Goal: Task Accomplishment & Management: Complete application form

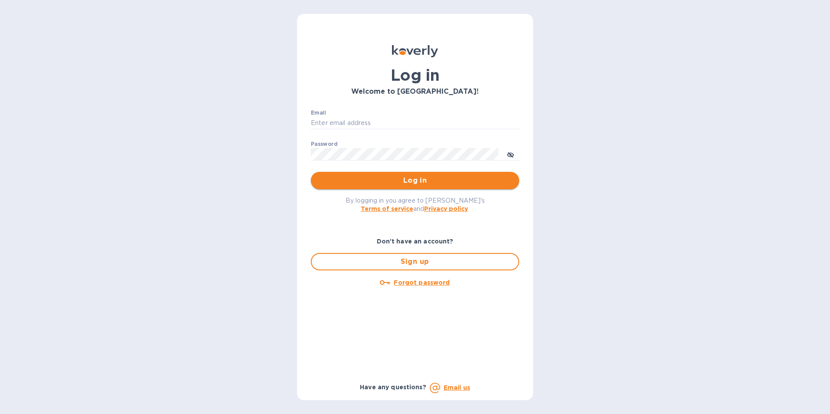
type input "[PERSON_NAME][EMAIL_ADDRESS][DOMAIN_NAME]"
click at [414, 179] on span "Log in" at bounding box center [415, 180] width 195 height 10
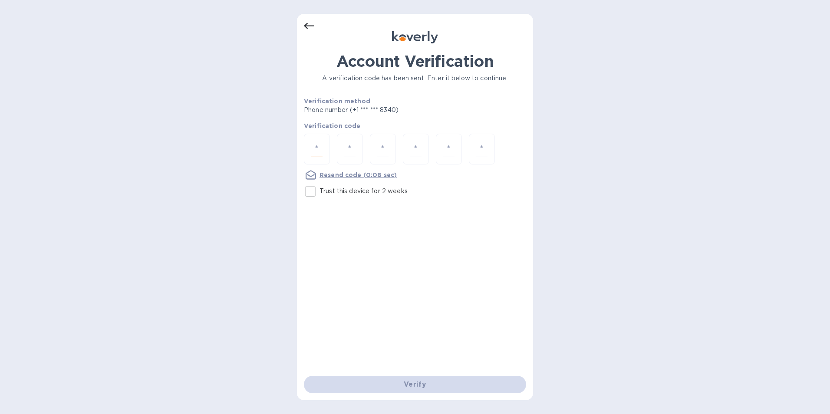
click at [315, 147] on input "number" at bounding box center [316, 149] width 11 height 16
click at [336, 174] on u "Resend code" at bounding box center [341, 175] width 42 height 7
click at [312, 190] on input "Trust this device for 2 weeks" at bounding box center [310, 191] width 18 height 18
checkbox input "true"
click at [333, 175] on u "Resend code" at bounding box center [341, 175] width 42 height 7
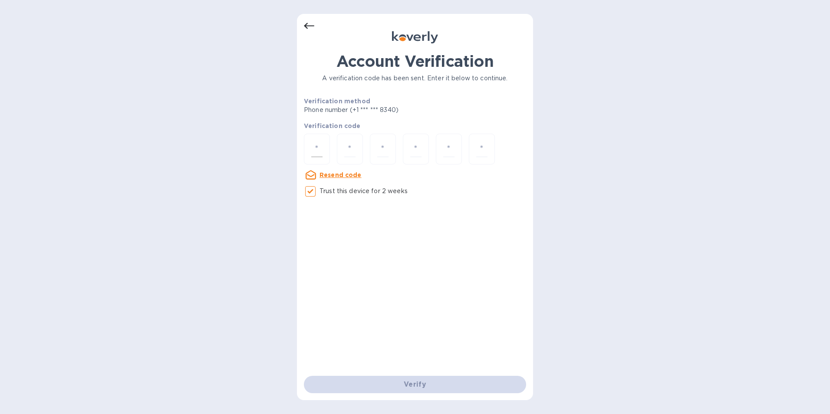
click at [315, 150] on input "number" at bounding box center [316, 149] width 11 height 16
type input "9"
type input "8"
type input "5"
type input "2"
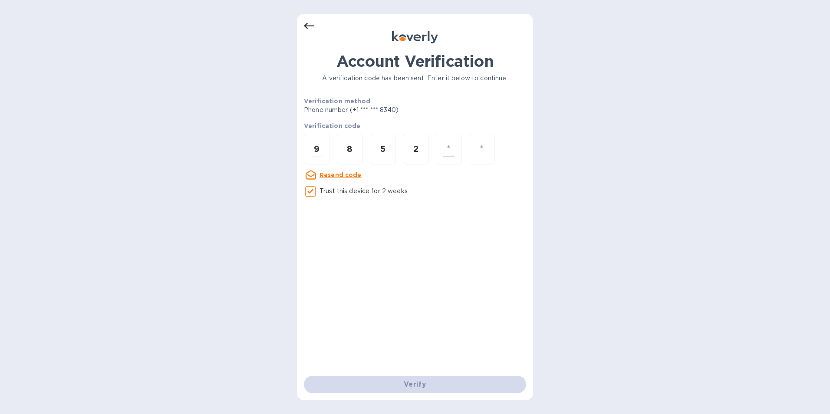
type input "6"
type input "8"
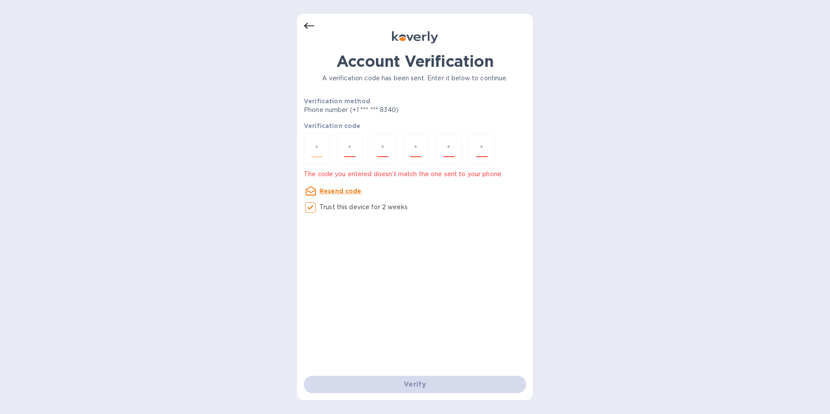
click at [315, 150] on input "number" at bounding box center [316, 149] width 11 height 16
type input "4"
type input "7"
type input "6"
type input "7"
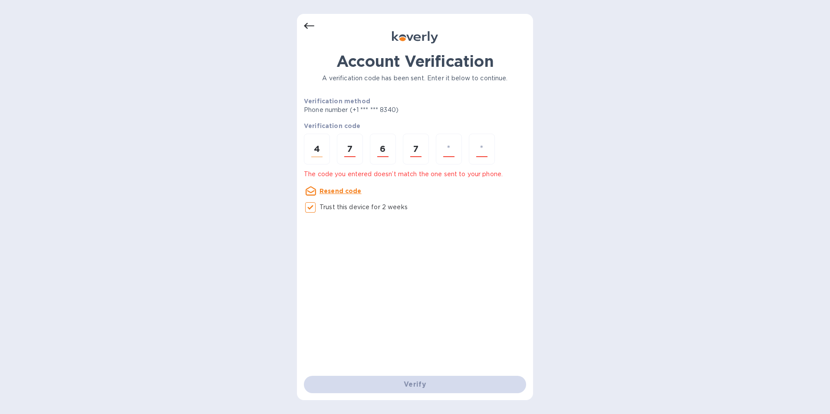
type input "0"
type input "9"
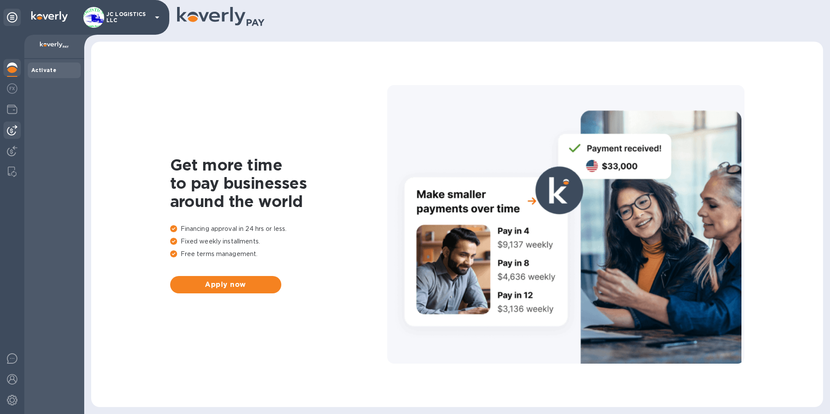
click at [12, 128] on img at bounding box center [12, 130] width 10 height 10
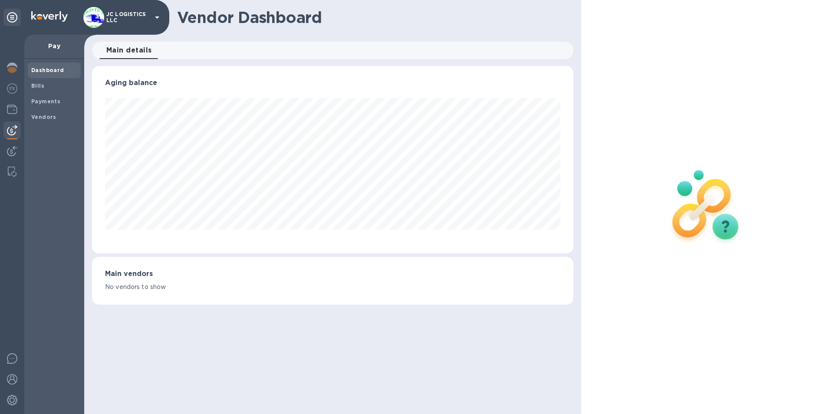
scroll to position [188, 482]
click at [39, 116] on b "Vendors" at bounding box center [43, 117] width 25 height 7
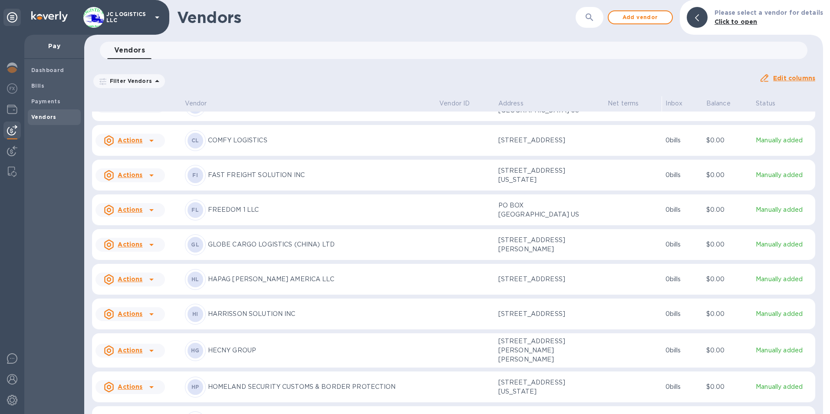
scroll to position [500, 0]
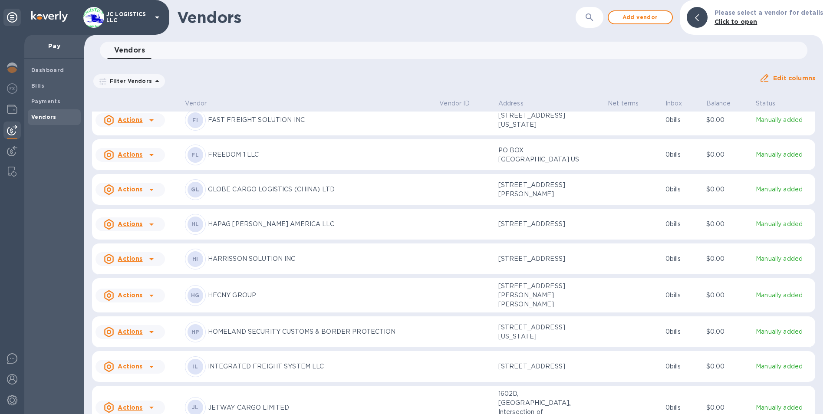
click at [150, 160] on icon at bounding box center [151, 155] width 10 height 10
click at [140, 223] on b "Add new bill" at bounding box center [140, 225] width 40 height 7
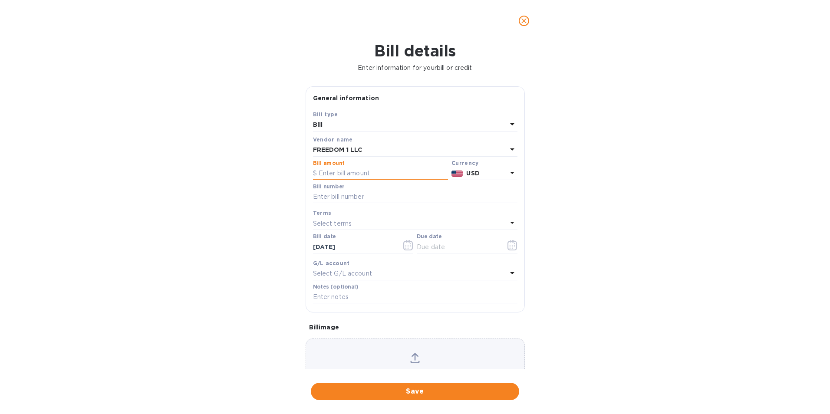
click at [320, 175] on input "text" at bounding box center [380, 173] width 135 height 13
type input "740.00"
click at [315, 196] on input "text" at bounding box center [415, 197] width 205 height 13
type input "FD-14504716-DL"
click at [508, 247] on icon "button" at bounding box center [513, 245] width 10 height 10
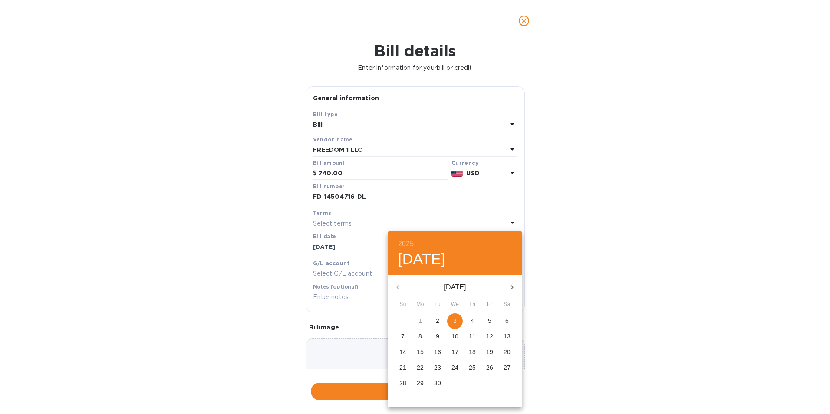
click at [453, 319] on p "3" at bounding box center [454, 321] width 3 height 9
type input "09/03/2025"
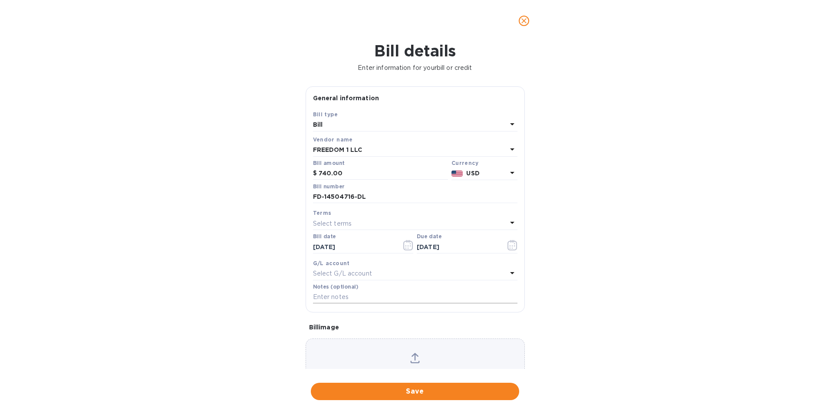
click at [357, 299] on input "text" at bounding box center [415, 297] width 205 height 13
type input "6067"
click at [413, 391] on span "Save" at bounding box center [415, 391] width 195 height 10
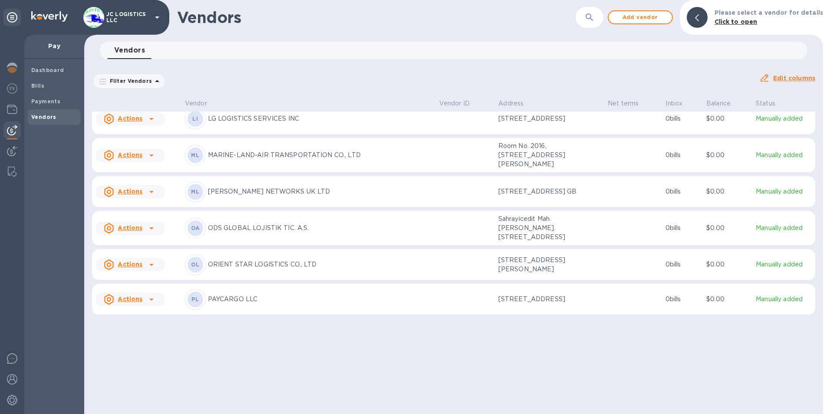
scroll to position [1071, 0]
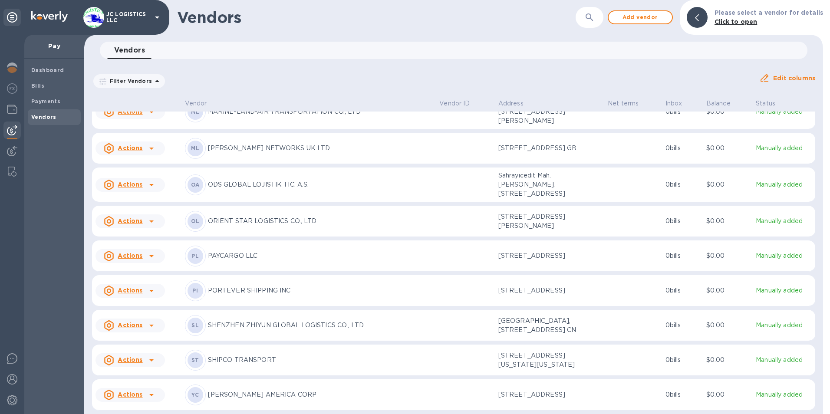
click at [149, 320] on icon at bounding box center [151, 325] width 10 height 10
click at [142, 350] on b "Add new bill" at bounding box center [140, 350] width 40 height 7
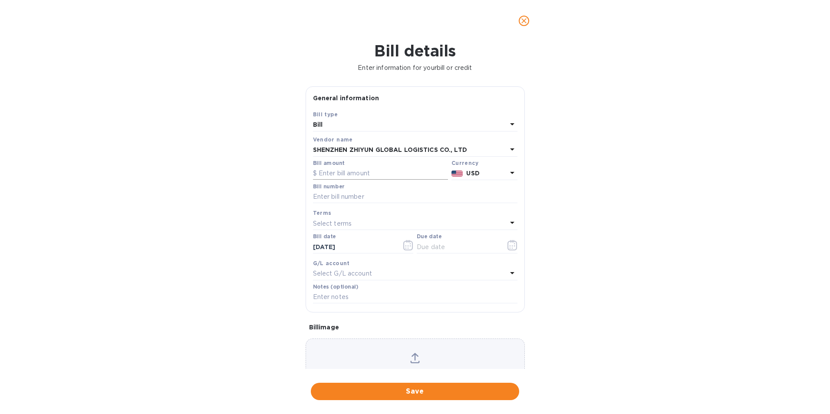
click at [319, 170] on input "text" at bounding box center [380, 173] width 135 height 13
type input "6,225.00"
click at [314, 200] on input "text" at bounding box center [415, 197] width 205 height 13
type input "1977"
click at [508, 244] on icon "button" at bounding box center [513, 245] width 10 height 10
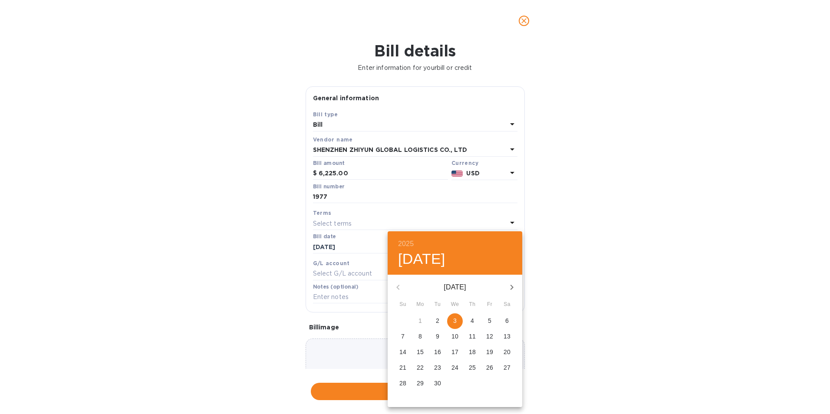
click at [455, 320] on p "3" at bounding box center [454, 321] width 3 height 9
type input "09/03/2025"
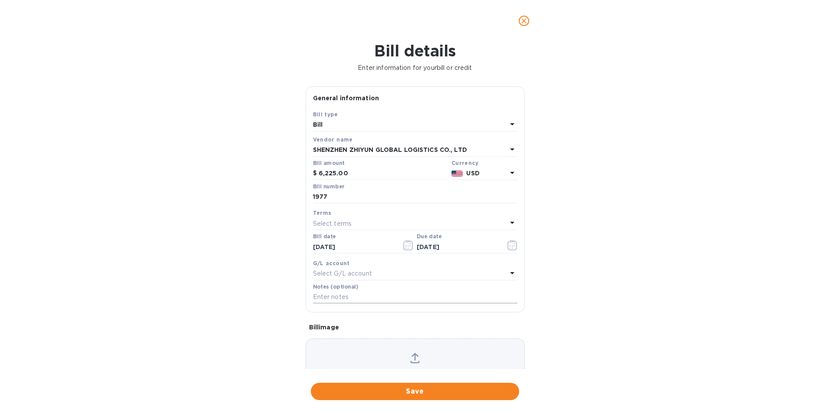
click at [361, 297] on input "text" at bounding box center [415, 297] width 205 height 13
type input "6056"
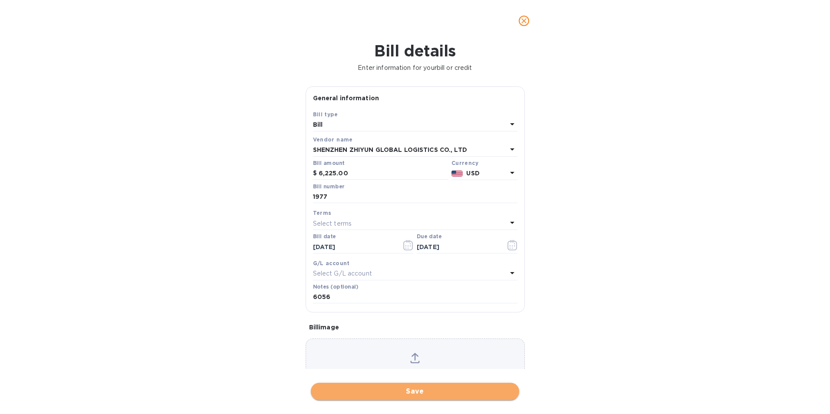
click at [412, 391] on span "Save" at bounding box center [415, 391] width 195 height 10
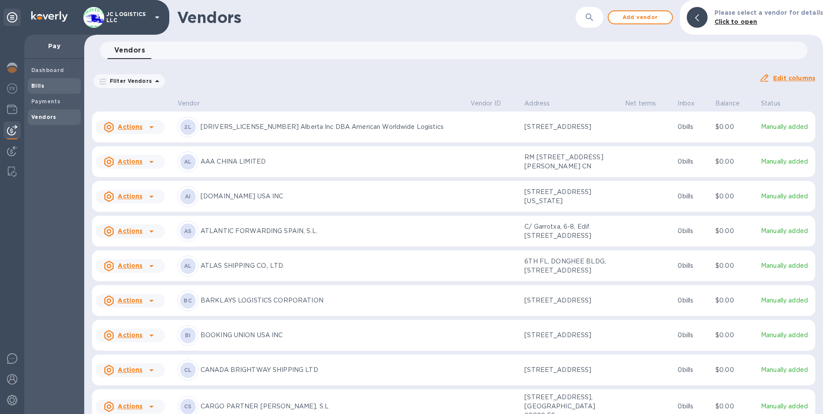
click at [36, 84] on b "Bills" at bounding box center [37, 85] width 13 height 7
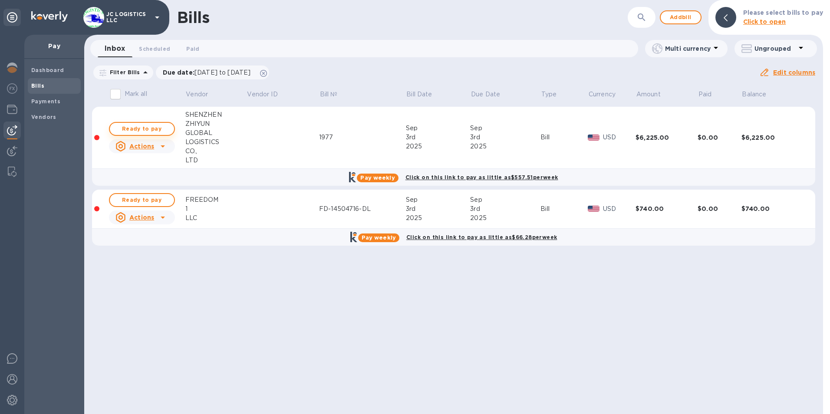
click at [152, 128] on span "Ready to pay" at bounding box center [142, 129] width 50 height 10
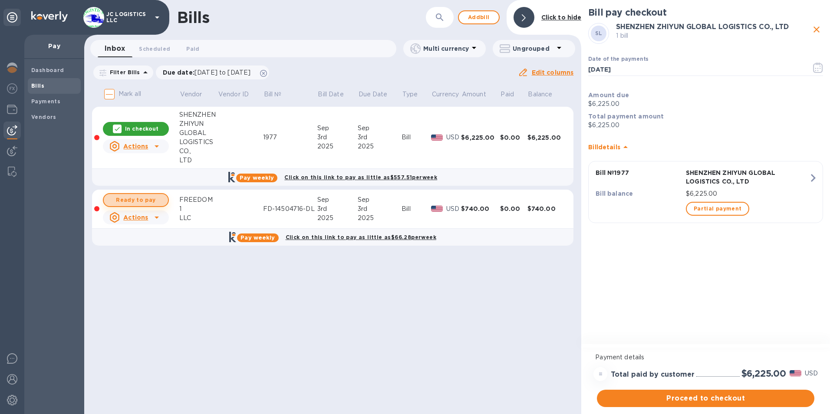
click at [146, 198] on span "Ready to pay" at bounding box center [136, 200] width 50 height 10
checkbox input "true"
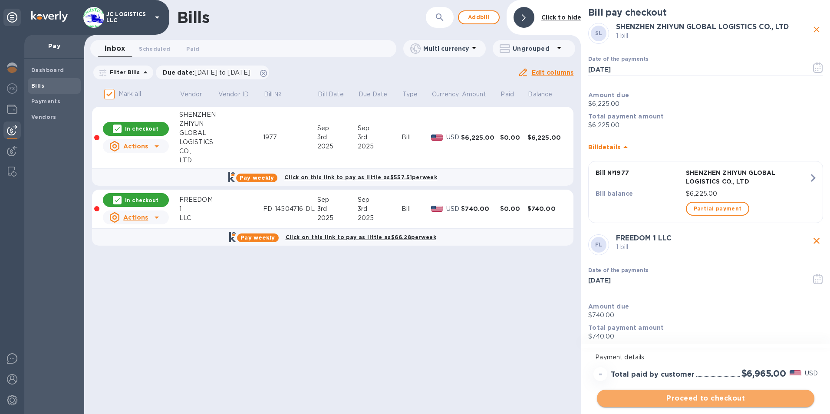
click at [685, 398] on span "Proceed to checkout" at bounding box center [706, 398] width 204 height 10
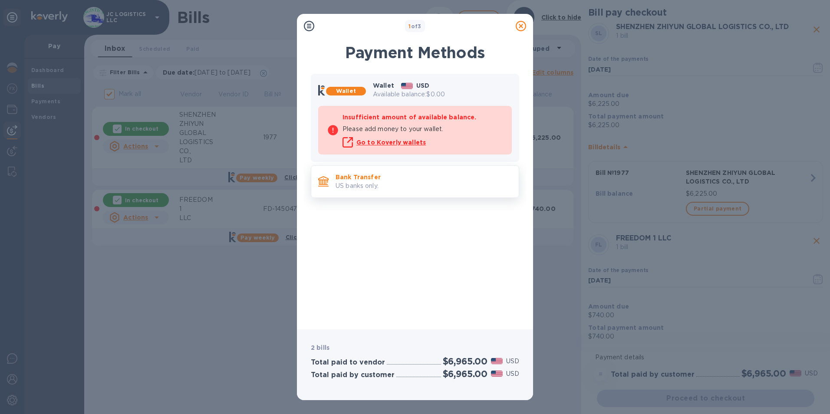
click at [415, 177] on p "Bank Transfer" at bounding box center [424, 177] width 176 height 9
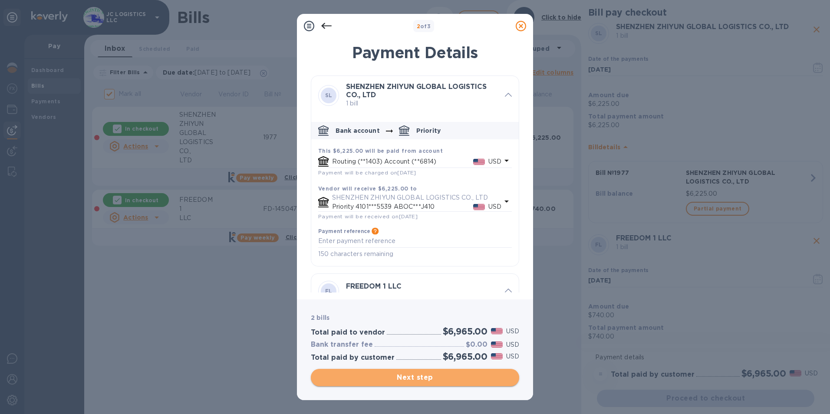
click at [416, 377] on span "Next step" at bounding box center [415, 378] width 195 height 10
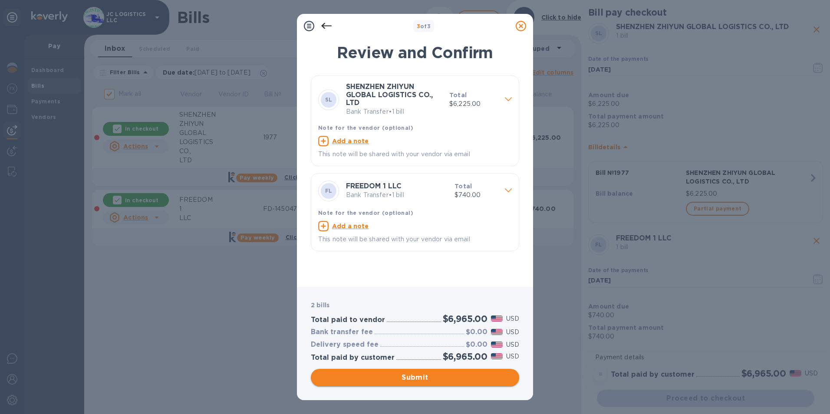
click at [416, 377] on span "Submit" at bounding box center [415, 378] width 195 height 10
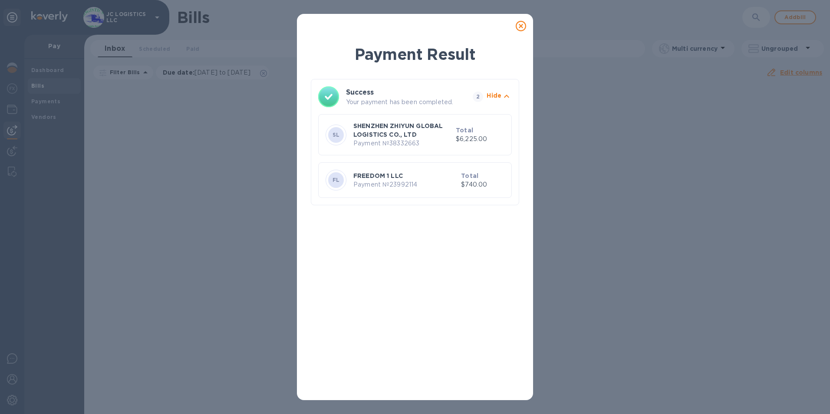
click at [522, 25] on icon at bounding box center [521, 26] width 10 height 10
